Goal: Transaction & Acquisition: Download file/media

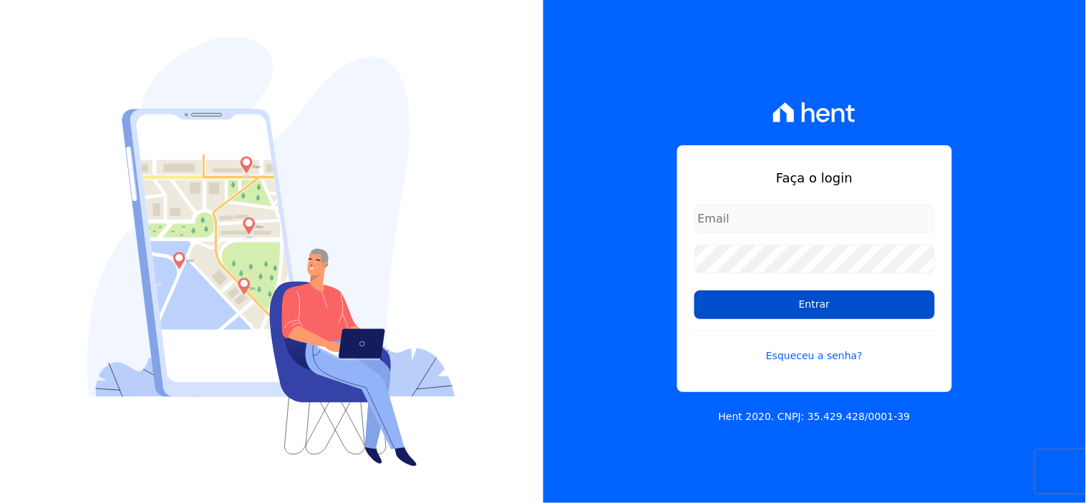
type input "[EMAIL_ADDRESS][DOMAIN_NAME]"
click at [797, 308] on input "Entrar" at bounding box center [814, 305] width 240 height 29
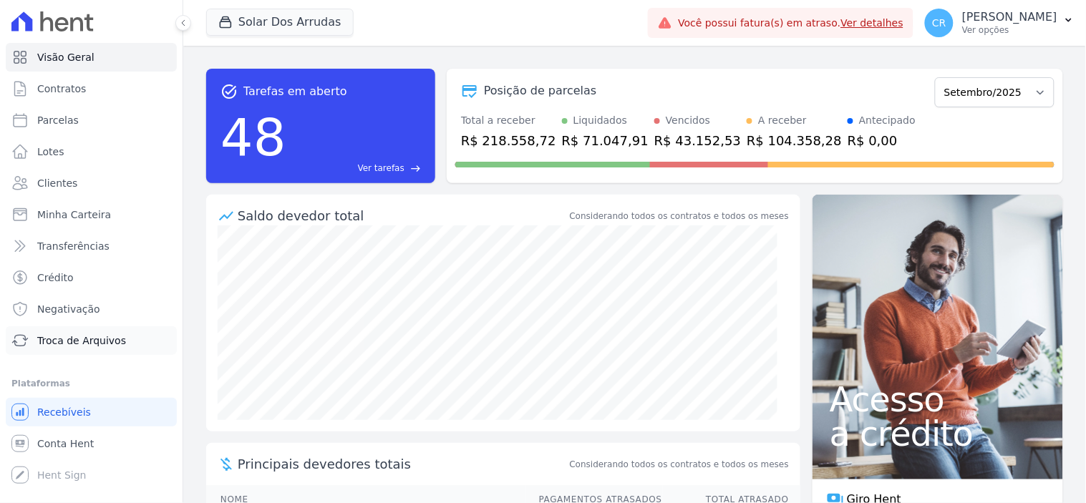
click at [81, 340] on span "Troca de Arquivos" at bounding box center [81, 341] width 89 height 14
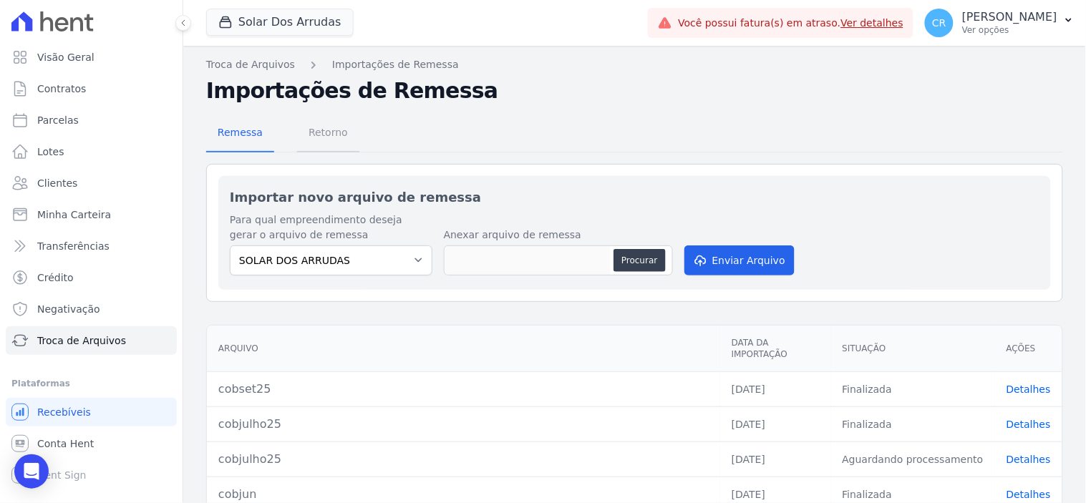
click at [318, 130] on span "Retorno" at bounding box center [328, 132] width 57 height 29
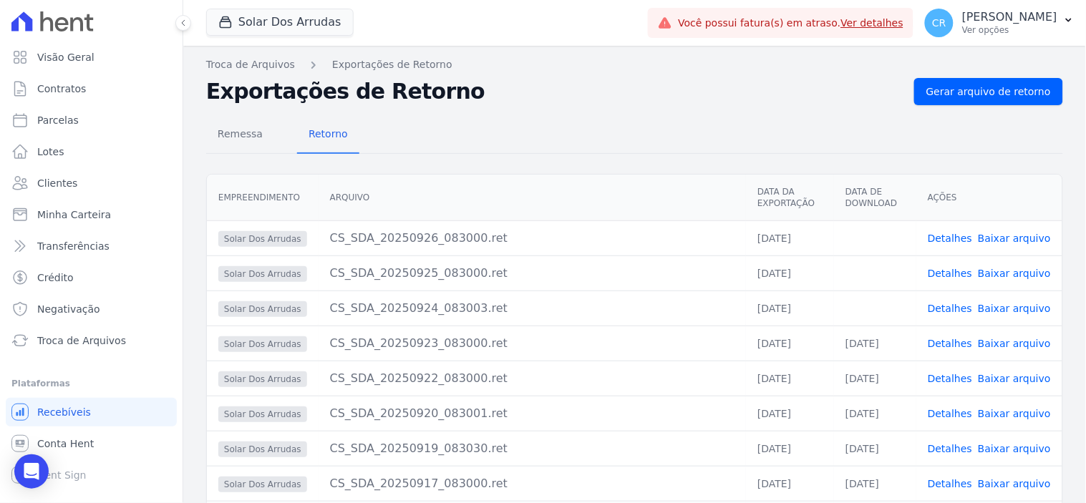
click at [1003, 306] on link "Baixar arquivo" at bounding box center [1014, 308] width 73 height 11
click at [1006, 268] on link "Baixar arquivo" at bounding box center [1014, 273] width 73 height 11
click at [1006, 235] on link "Baixar arquivo" at bounding box center [1014, 238] width 73 height 11
